Goal: Transaction & Acquisition: Purchase product/service

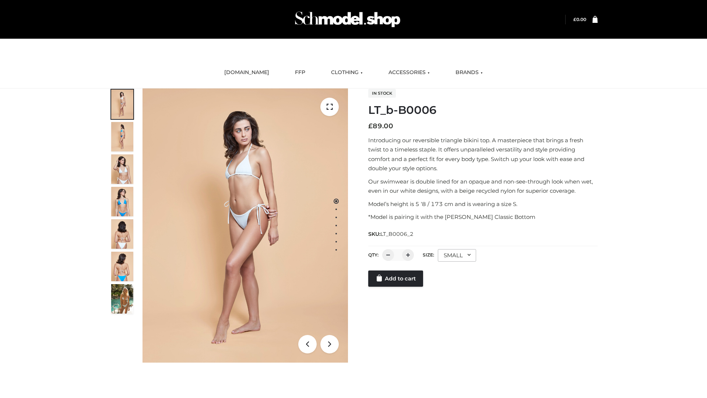
click at [396, 286] on link "Add to cart" at bounding box center [395, 278] width 55 height 16
